Goal: Task Accomplishment & Management: Complete application form

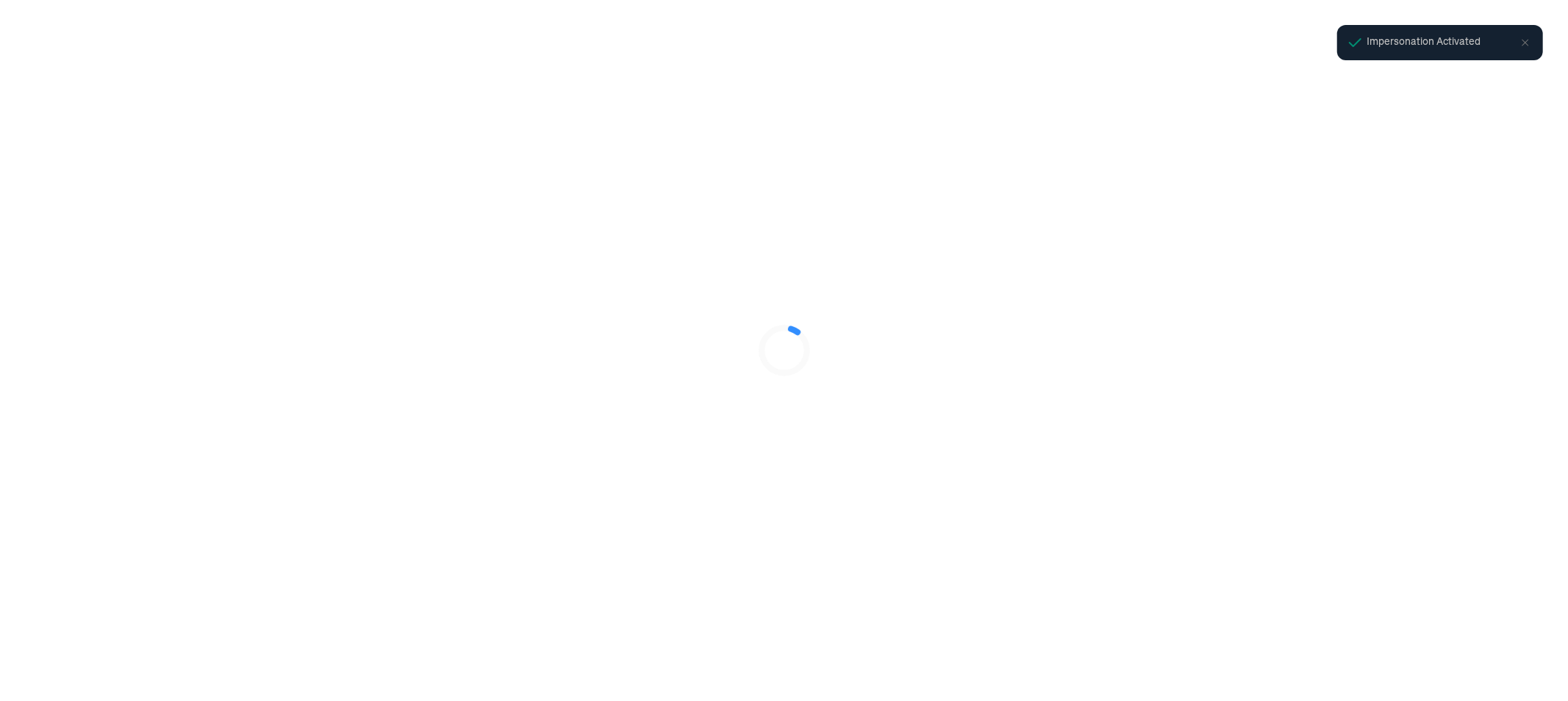
select select "Limited Liability Company (LLC)"
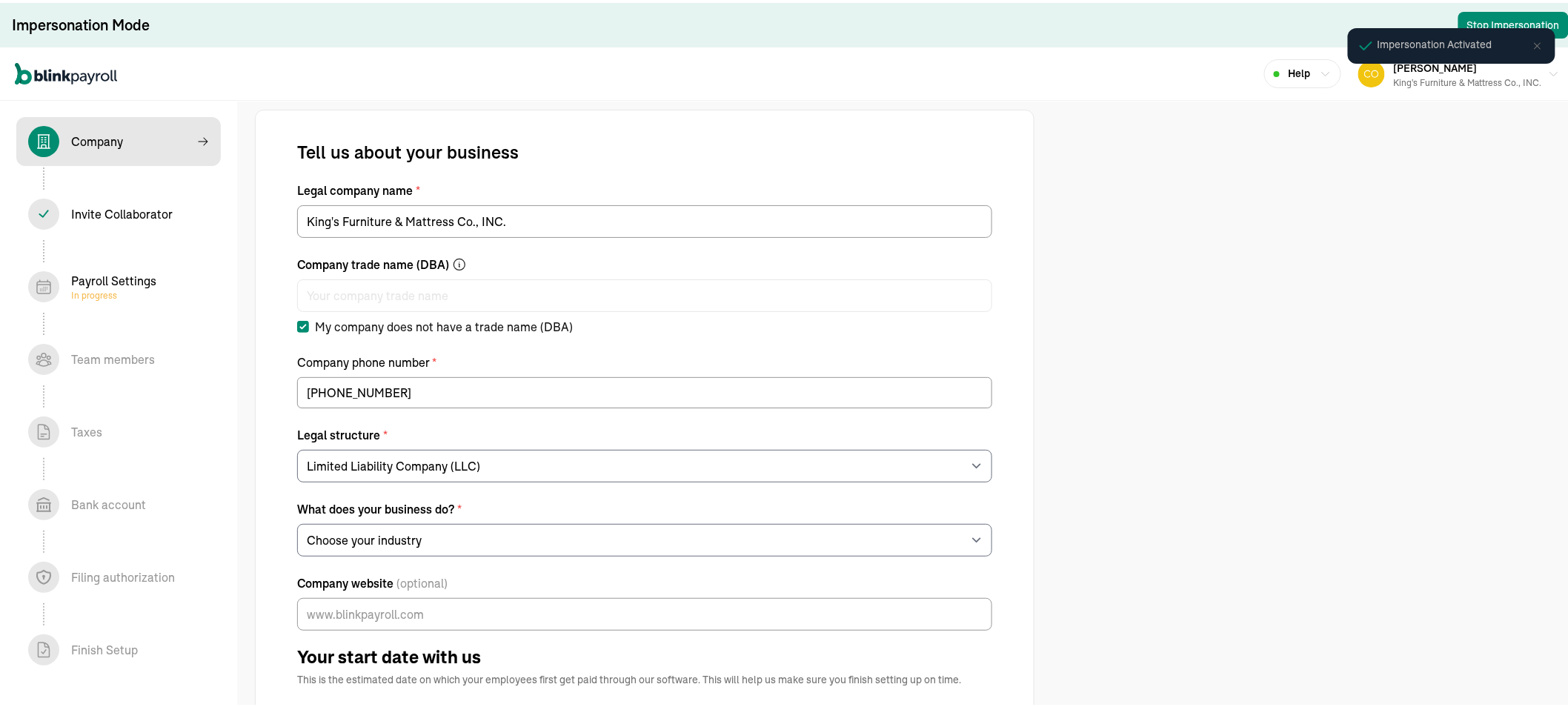
select select "Non Food Retail or Wholesale"
click at [75, 291] on span "In progress" at bounding box center [114, 292] width 85 height 12
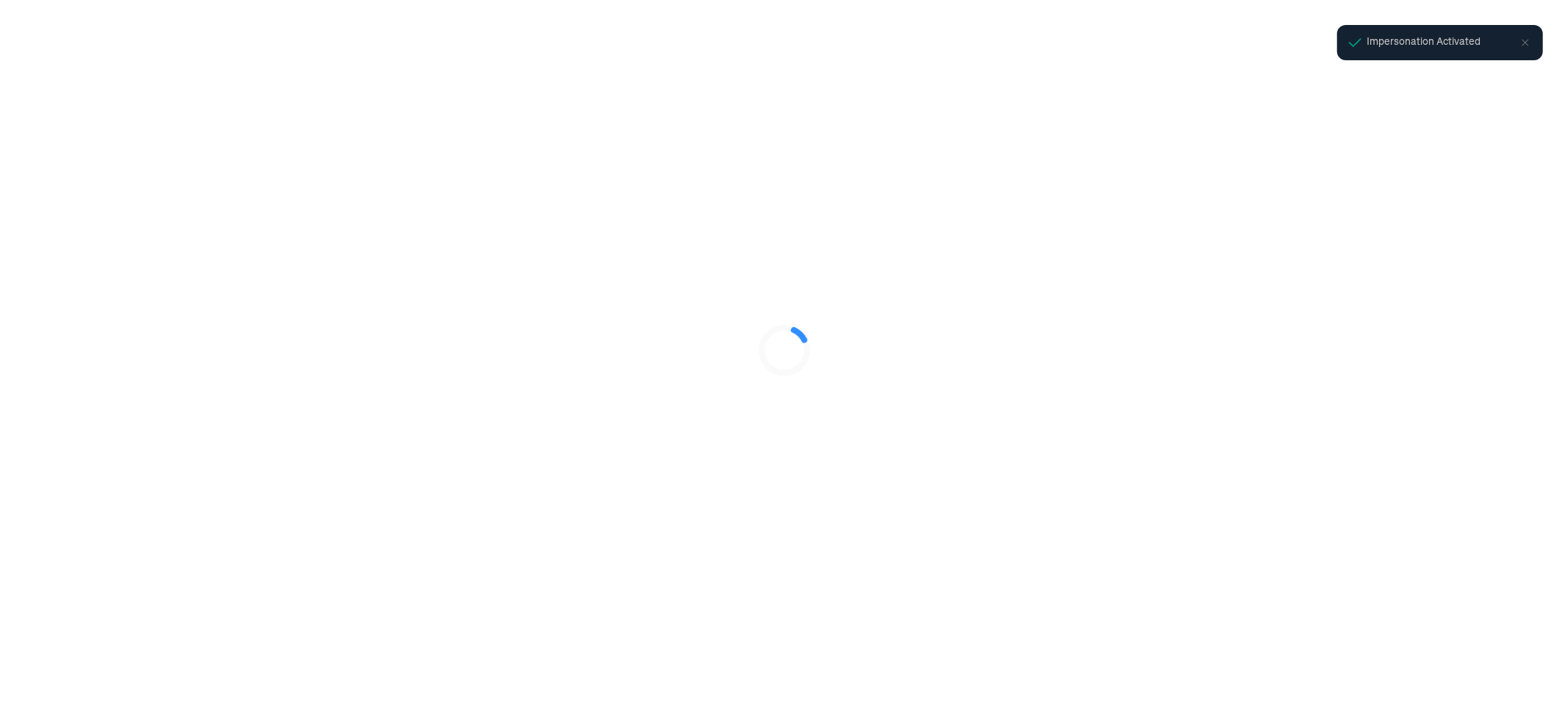
select select "Limited Liability Company (LLC)"
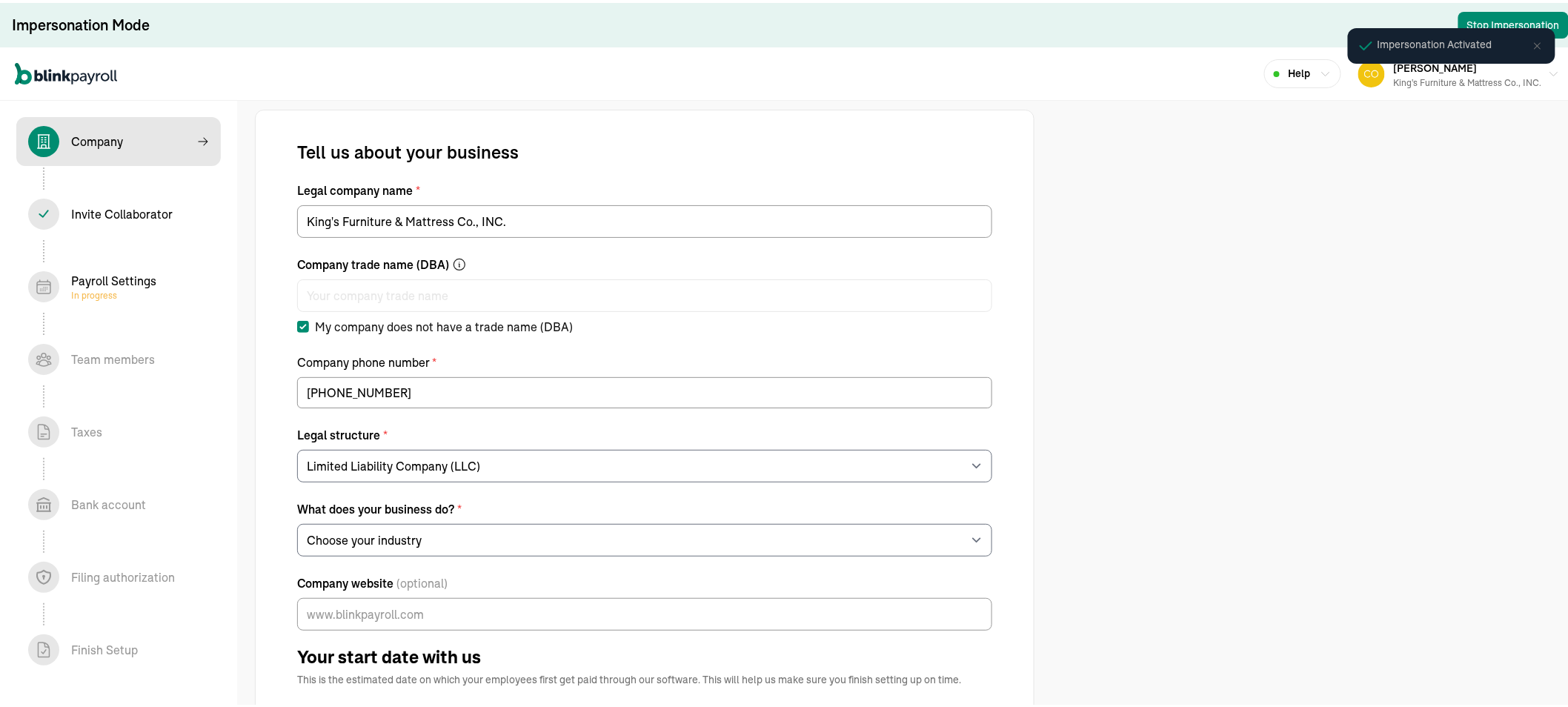
select select "Non Food Retail or Wholesale"
click at [75, 291] on span "In progress" at bounding box center [114, 292] width 85 height 12
